Goal: Ask a question

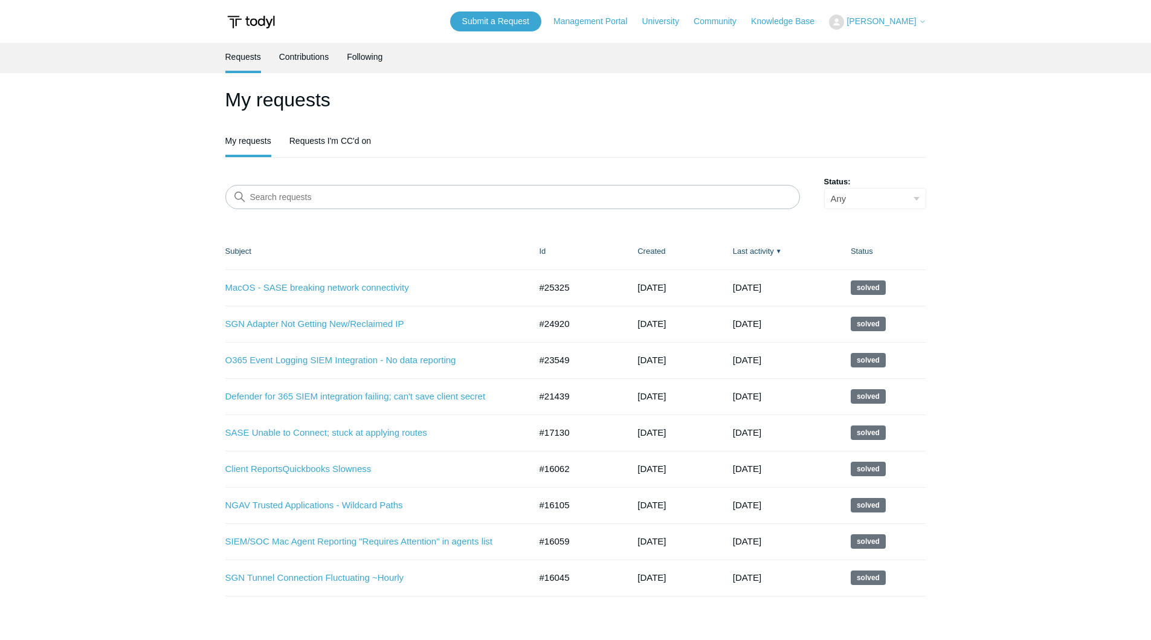
drag, startPoint x: 152, startPoint y: 313, endPoint x: 169, endPoint y: 304, distance: 18.7
click at [152, 314] on main "Requests Contributions Following My requests My requests Requests I'm CC'd on S…" at bounding box center [575, 331] width 1151 height 576
click at [354, 203] on input "Search requests" at bounding box center [512, 197] width 574 height 24
type input "onedrive"
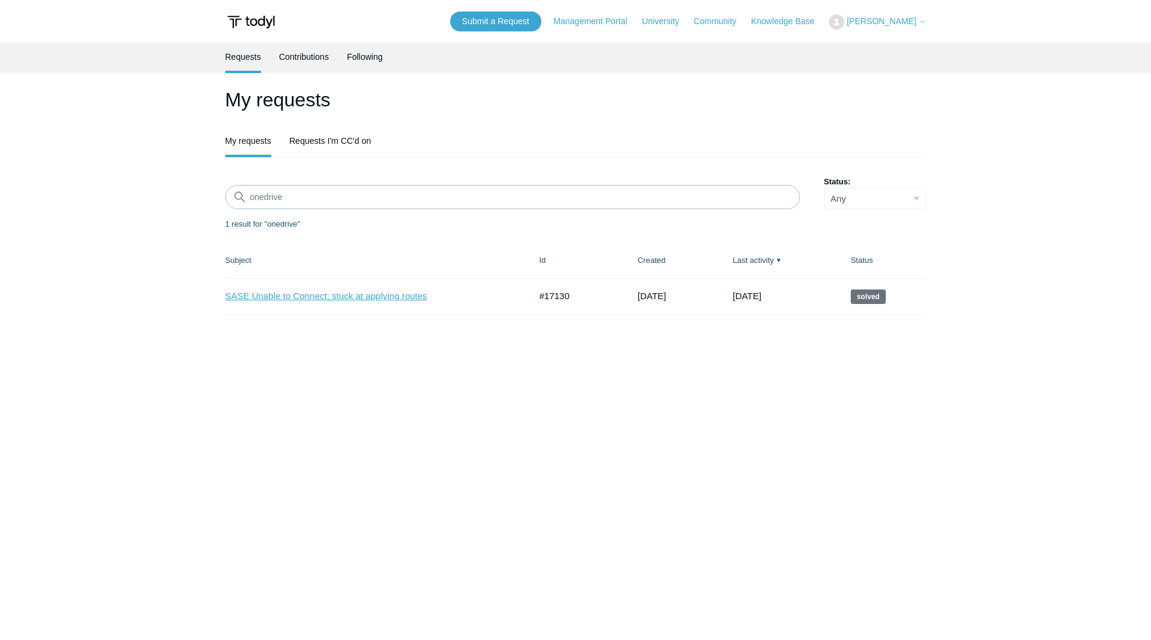
click at [350, 292] on link "SASE Unable to Connect; stuck at applying routes" at bounding box center [368, 296] width 287 height 14
click at [315, 148] on link "Requests I'm CC'd on" at bounding box center [330, 139] width 82 height 25
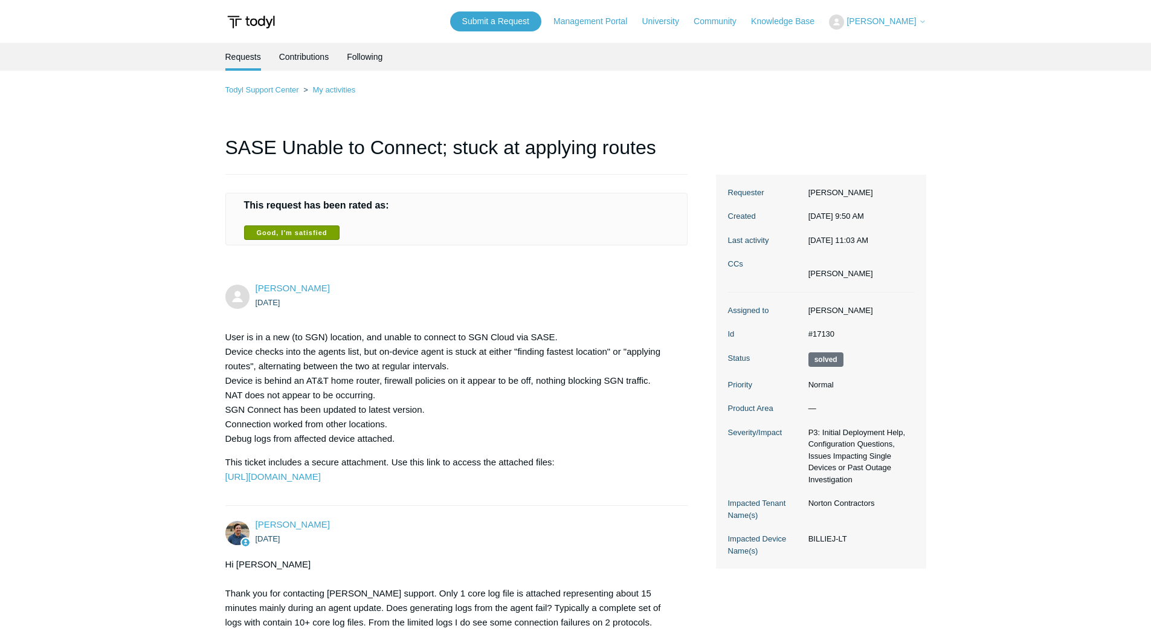
scroll to position [124, 0]
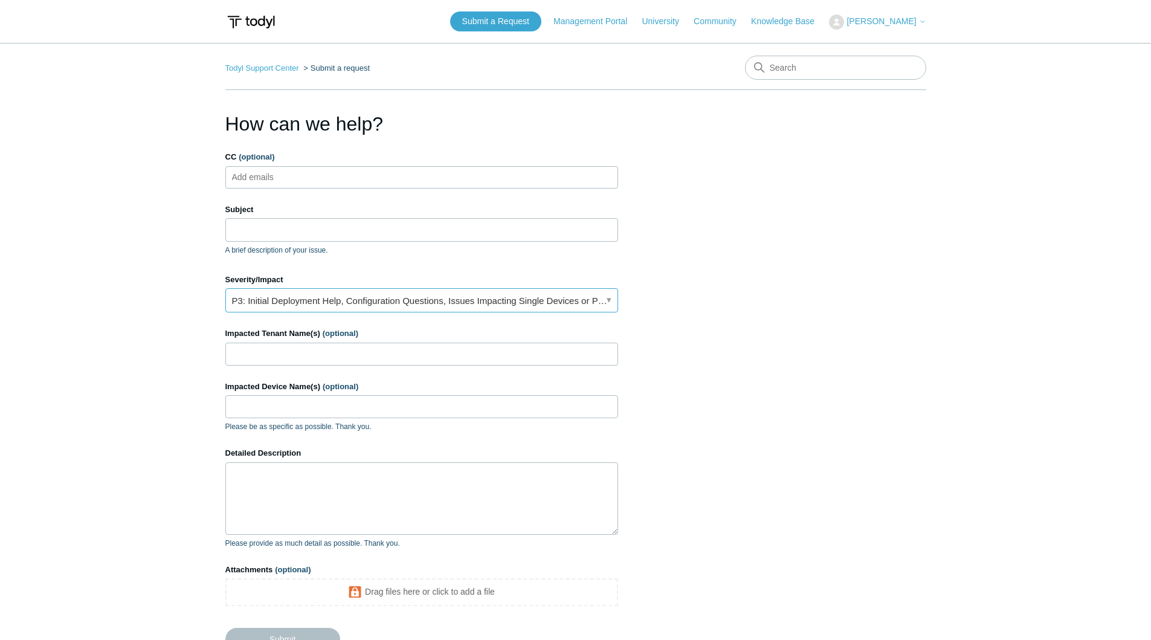
click at [390, 300] on link "P3: Initial Deployment Help, Configuration Questions, Issues Impacting Single D…" at bounding box center [421, 300] width 393 height 24
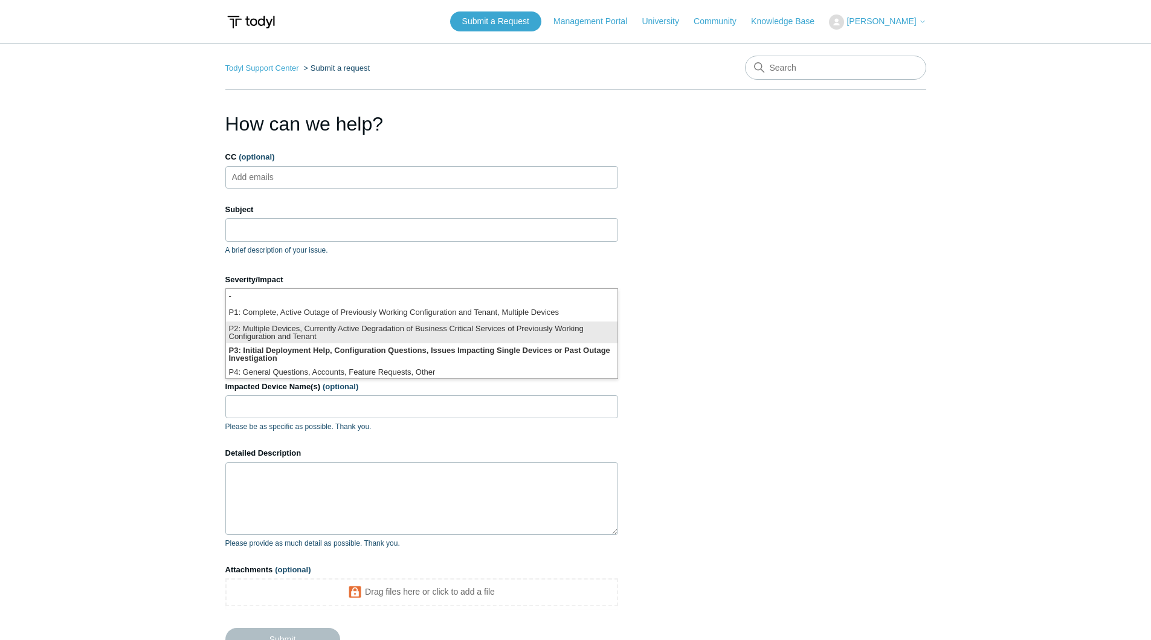
click at [371, 329] on li "P2: Multiple Devices, Currently Active Degradation of Business Critical Service…" at bounding box center [421, 332] width 391 height 22
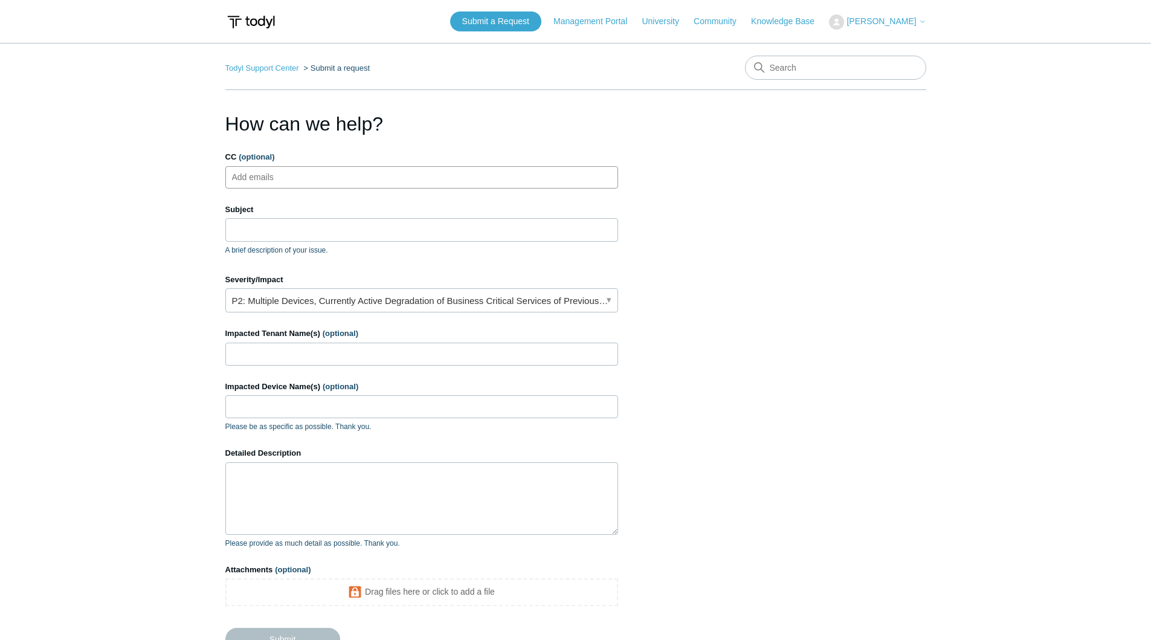
click at [367, 185] on ul "Add emails" at bounding box center [421, 177] width 393 height 22
drag, startPoint x: 372, startPoint y: 230, endPoint x: 371, endPoint y: 244, distance: 14.5
click at [372, 239] on input "Subject" at bounding box center [421, 229] width 393 height 23
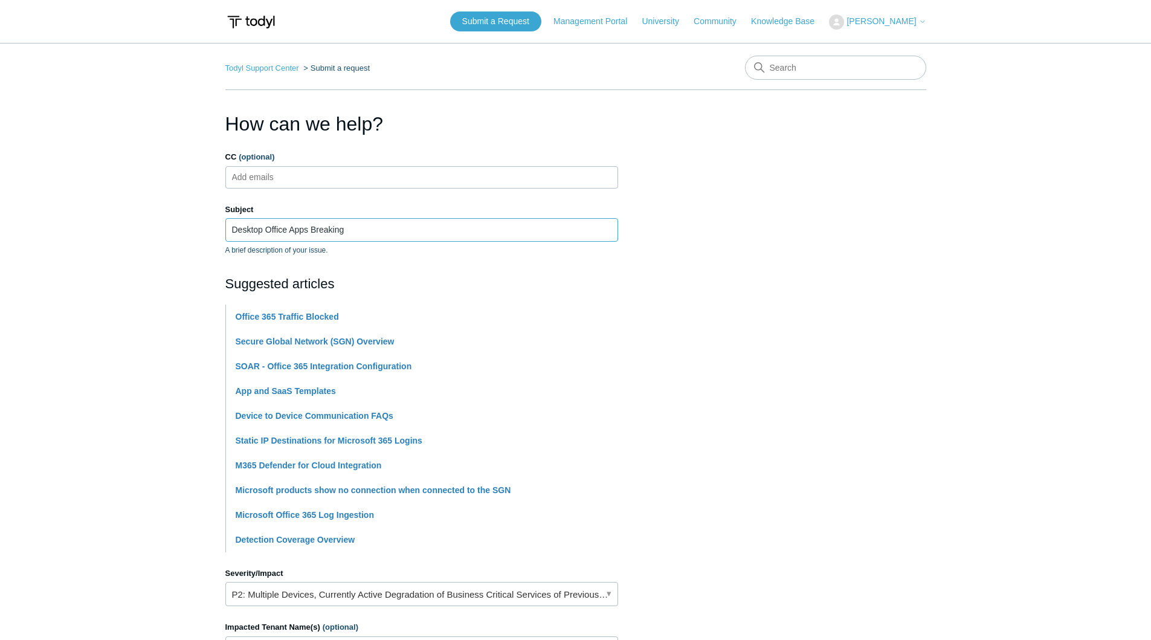
type input "Desktop Office Apps Breaking"
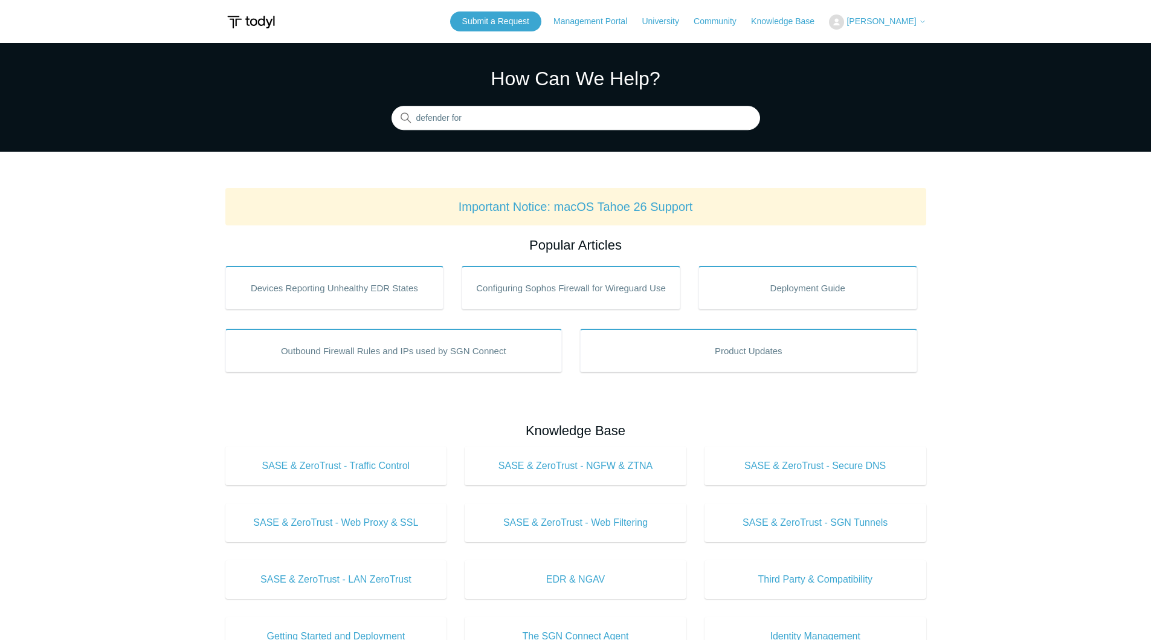
type input "defender for"
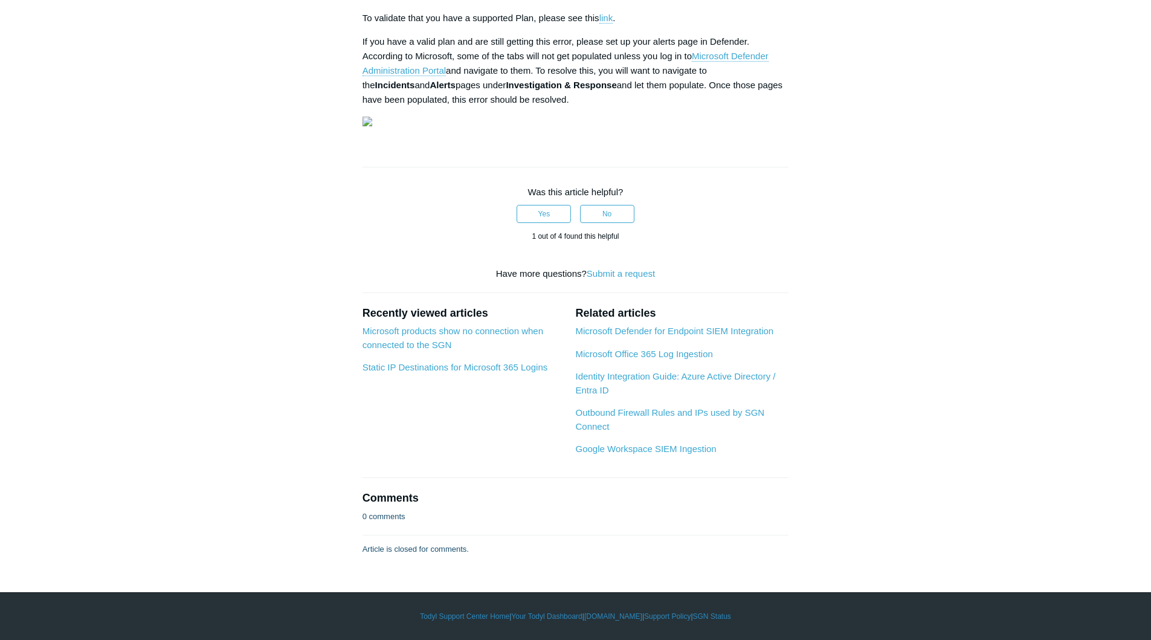
scroll to position [3956, 0]
